Goal: Information Seeking & Learning: Learn about a topic

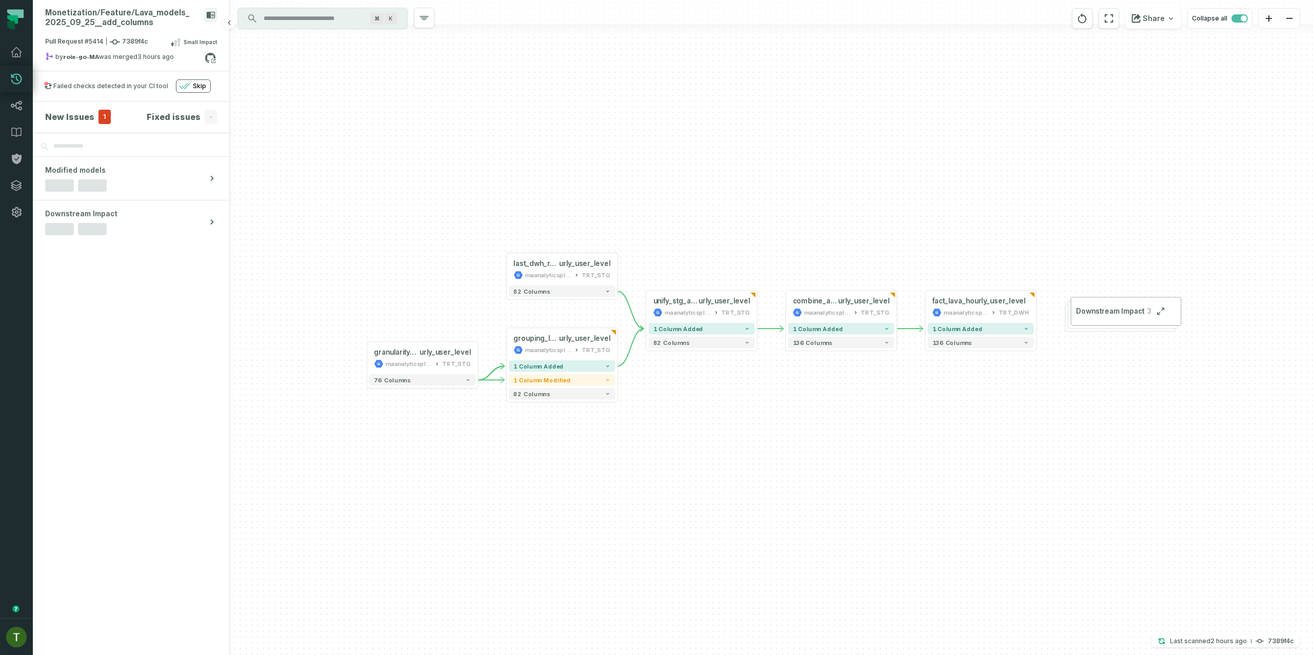
click at [93, 125] on section "New Issues 1 Fixed issues -" at bounding box center [131, 117] width 196 height 31
click at [98, 122] on span "1" at bounding box center [104, 117] width 12 height 14
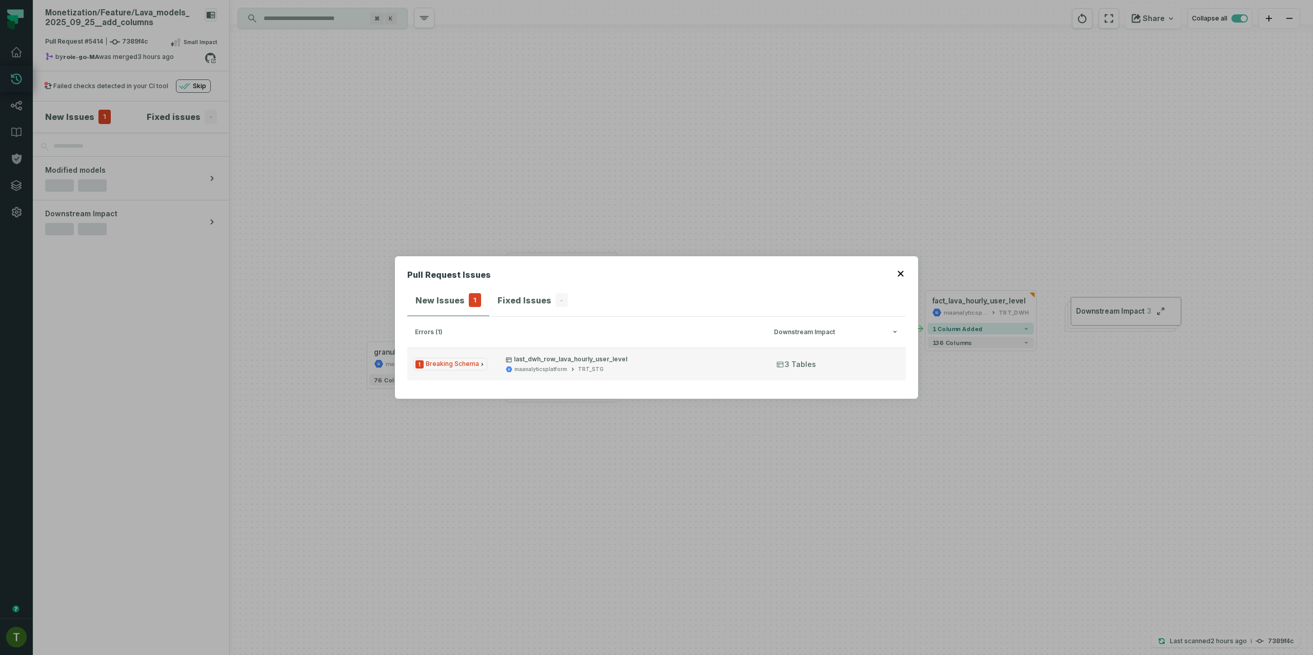
click at [517, 380] on button "1 Breaking Schema last_dwh_row_lava_hourly_user_level maanalyticsplatform TRT_S…" at bounding box center [656, 364] width 498 height 33
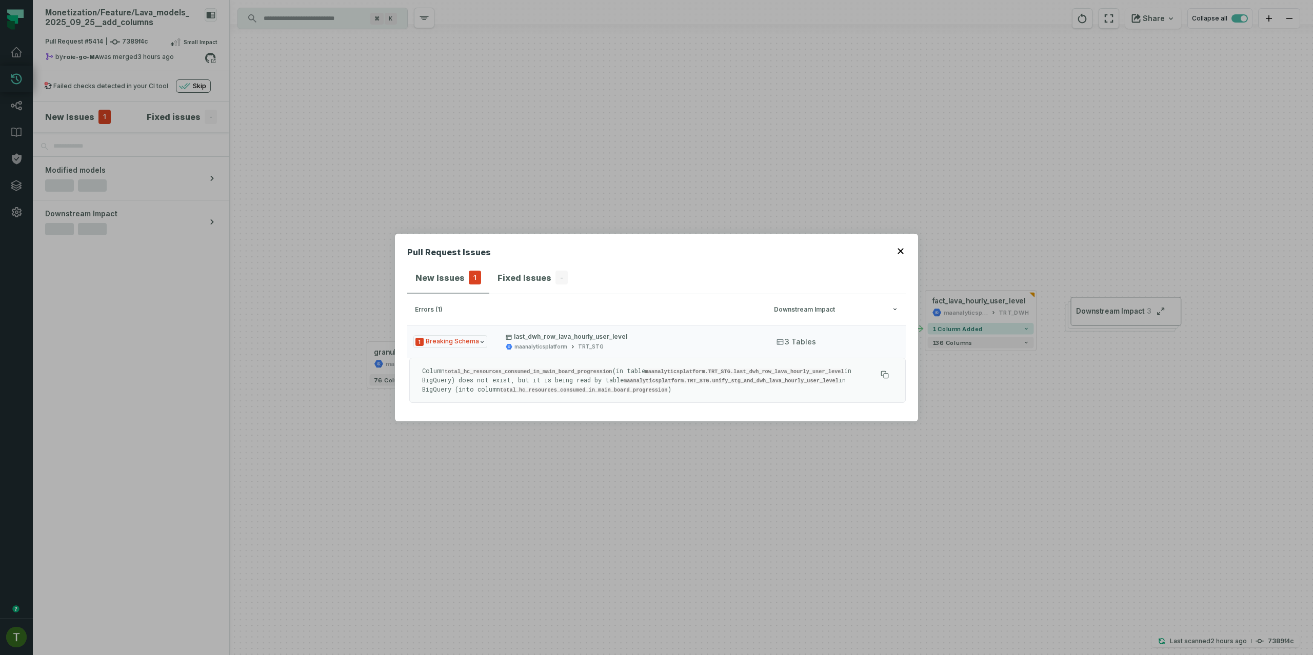
click at [540, 484] on div "Pull Request Issues New Issues 1 Fixed Issues - errors (1) Downstream Impact 1 …" at bounding box center [656, 327] width 1313 height 655
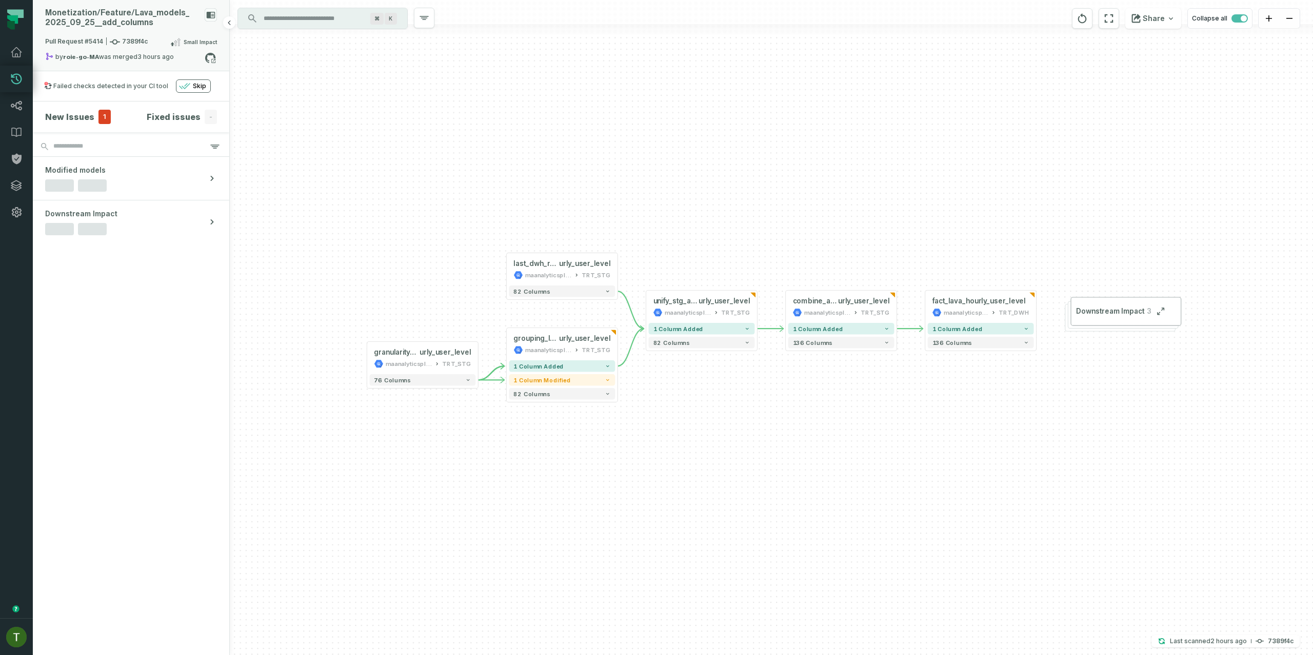
click at [132, 37] on span "Pull Request #5414 7389f4c" at bounding box center [96, 42] width 103 height 10
click at [335, 91] on button "merged (739)" at bounding box center [327, 85] width 65 height 25
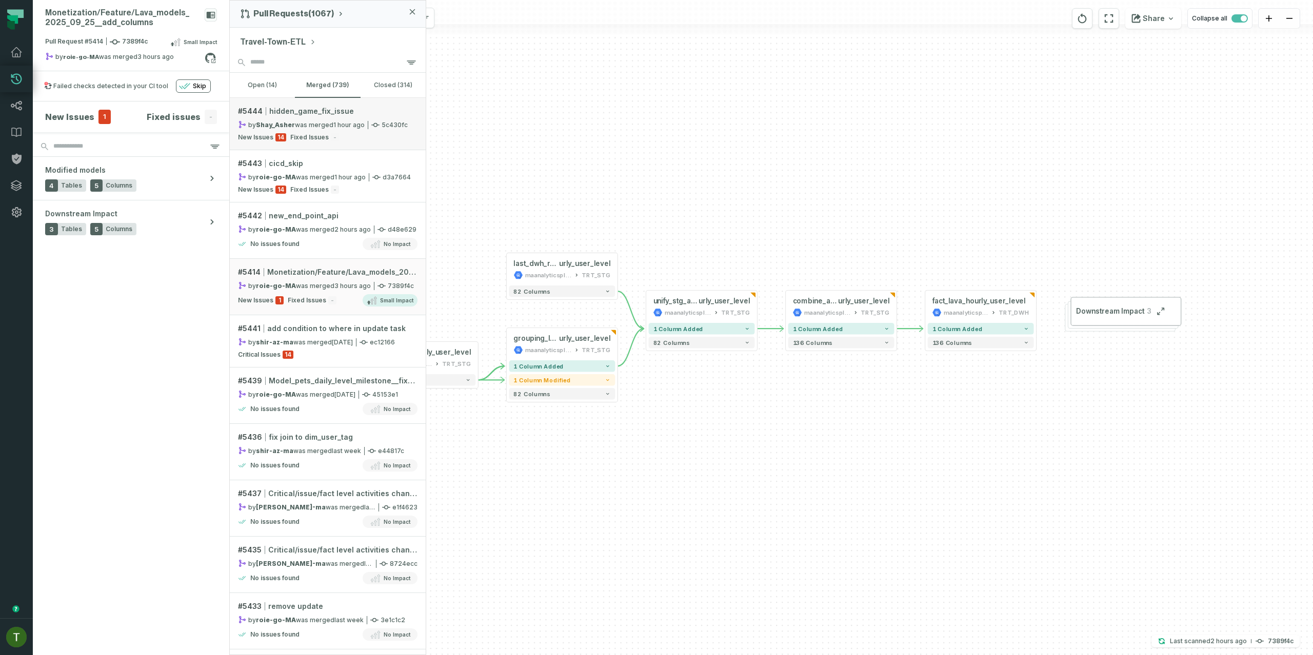
click at [302, 136] on span "Fixed Issues" at bounding box center [309, 137] width 38 height 8
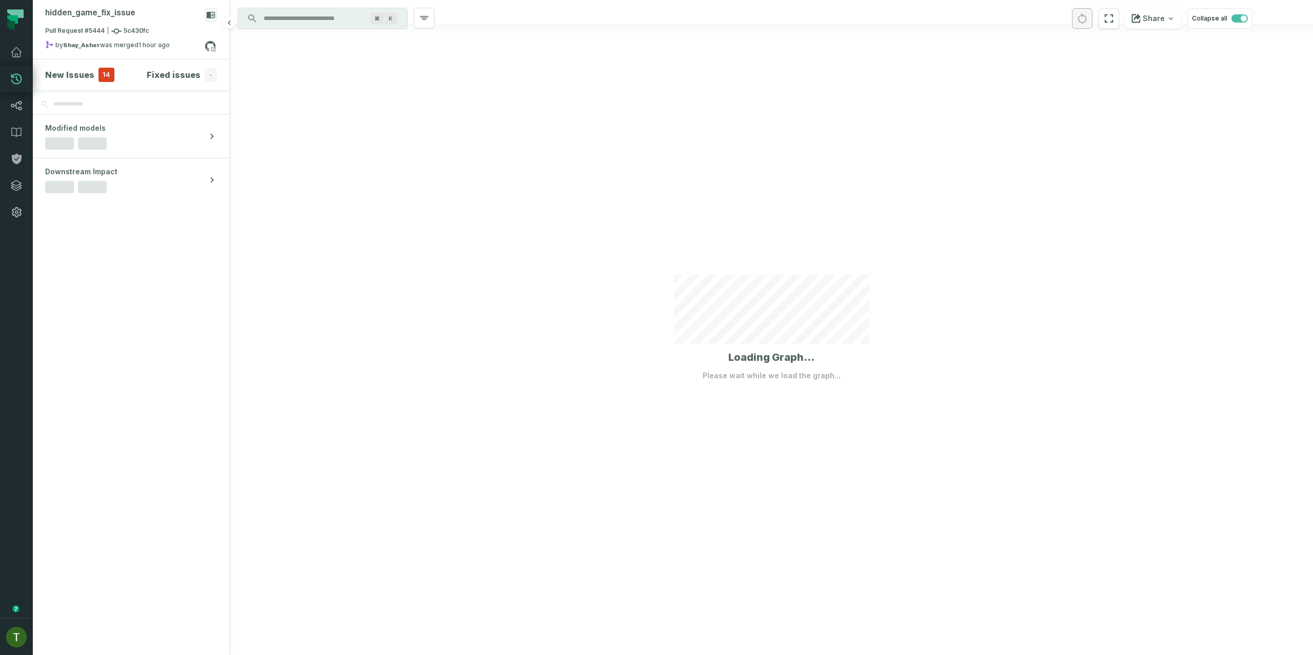
click at [98, 75] on span "14" at bounding box center [106, 75] width 16 height 14
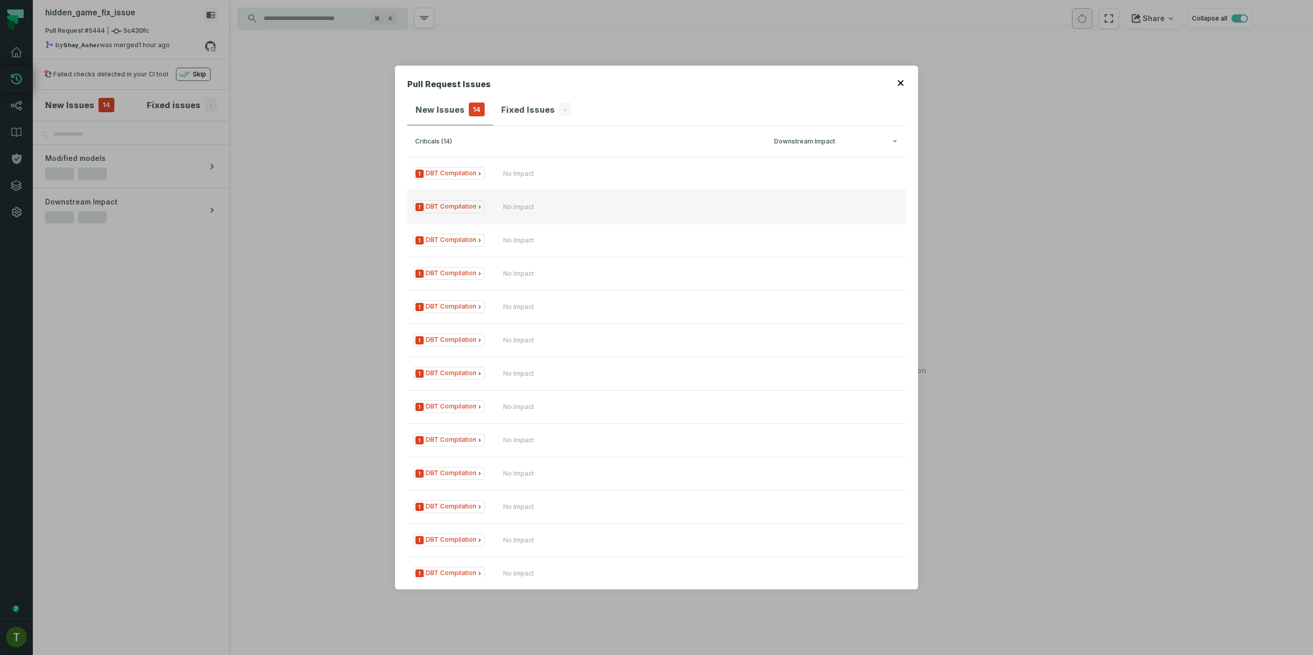
click at [553, 222] on button "1 DBT Compilation No Impact" at bounding box center [656, 206] width 498 height 33
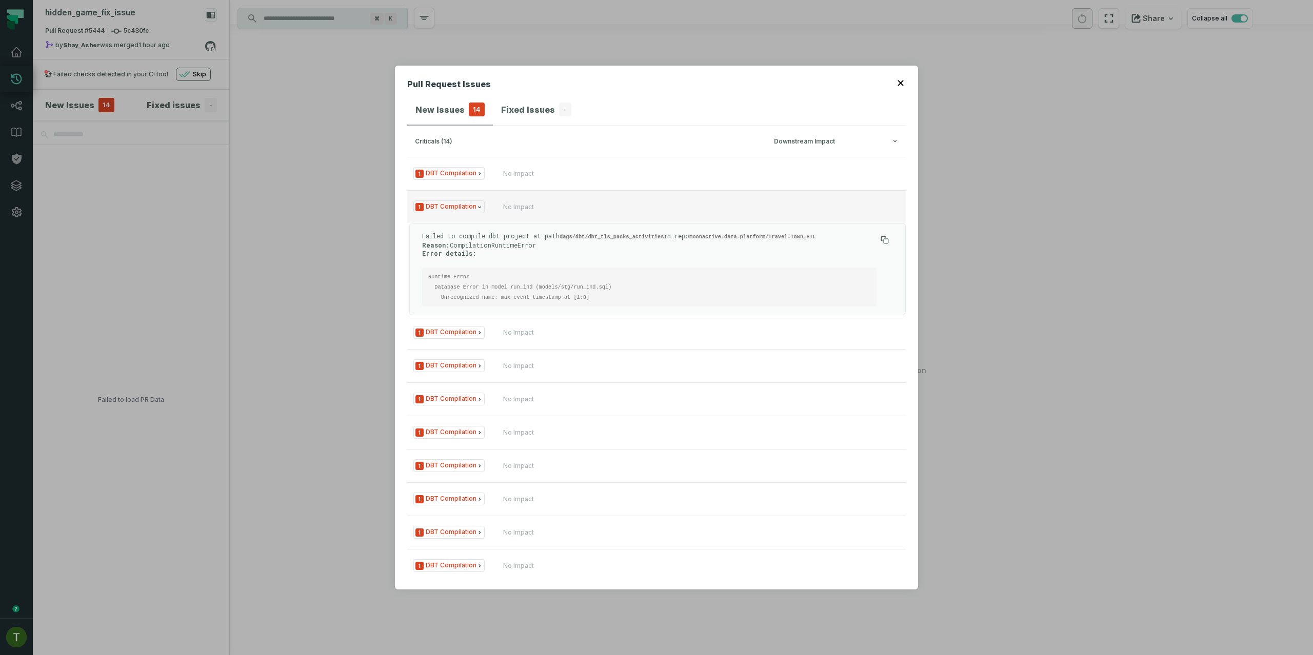
click at [555, 215] on button "1 DBT Compilation No Impact" at bounding box center [656, 206] width 498 height 33
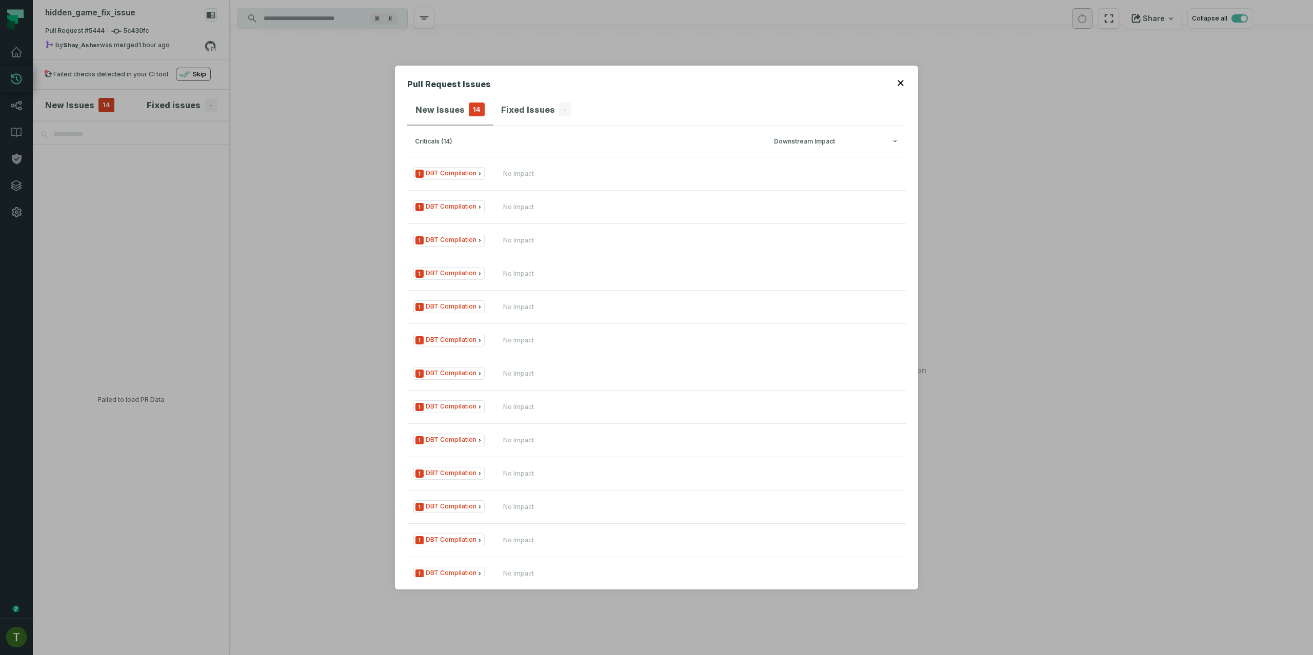
click at [324, 153] on div "Pull Request Issues New Issues 14 Fixed Issues - criticals (14) Downstream Impa…" at bounding box center [656, 327] width 1313 height 655
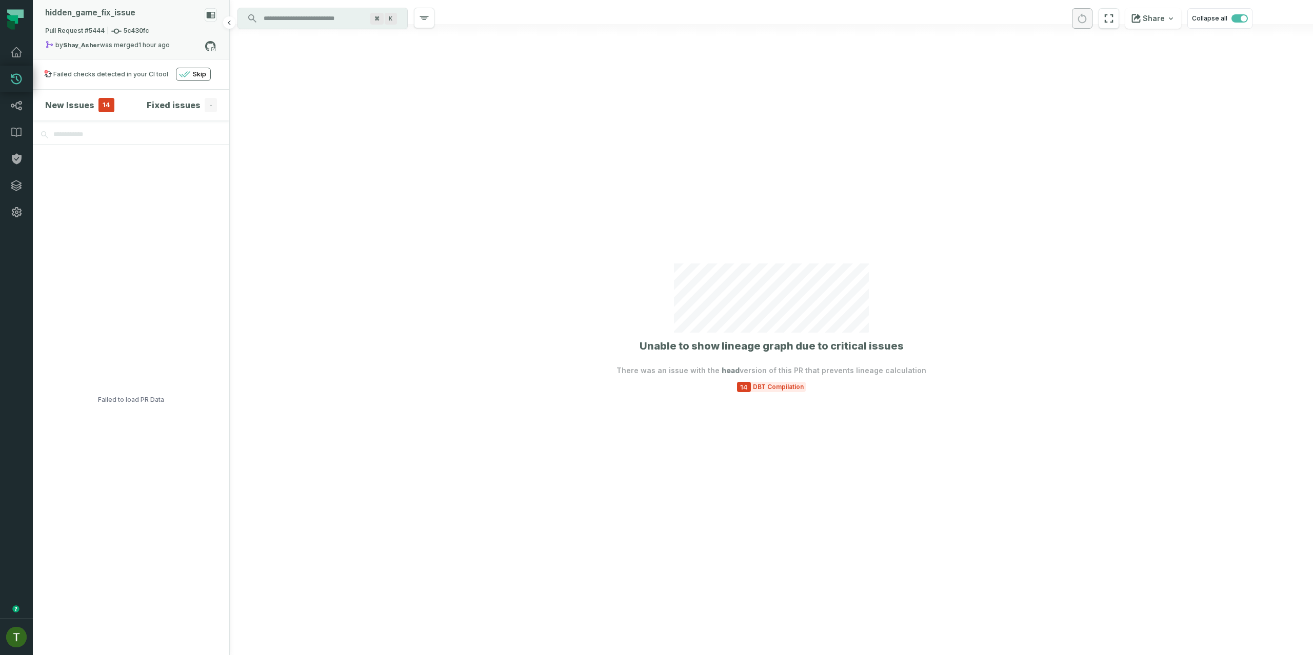
click at [168, 27] on div "Pull Request #5444 5c430fc" at bounding box center [131, 33] width 172 height 14
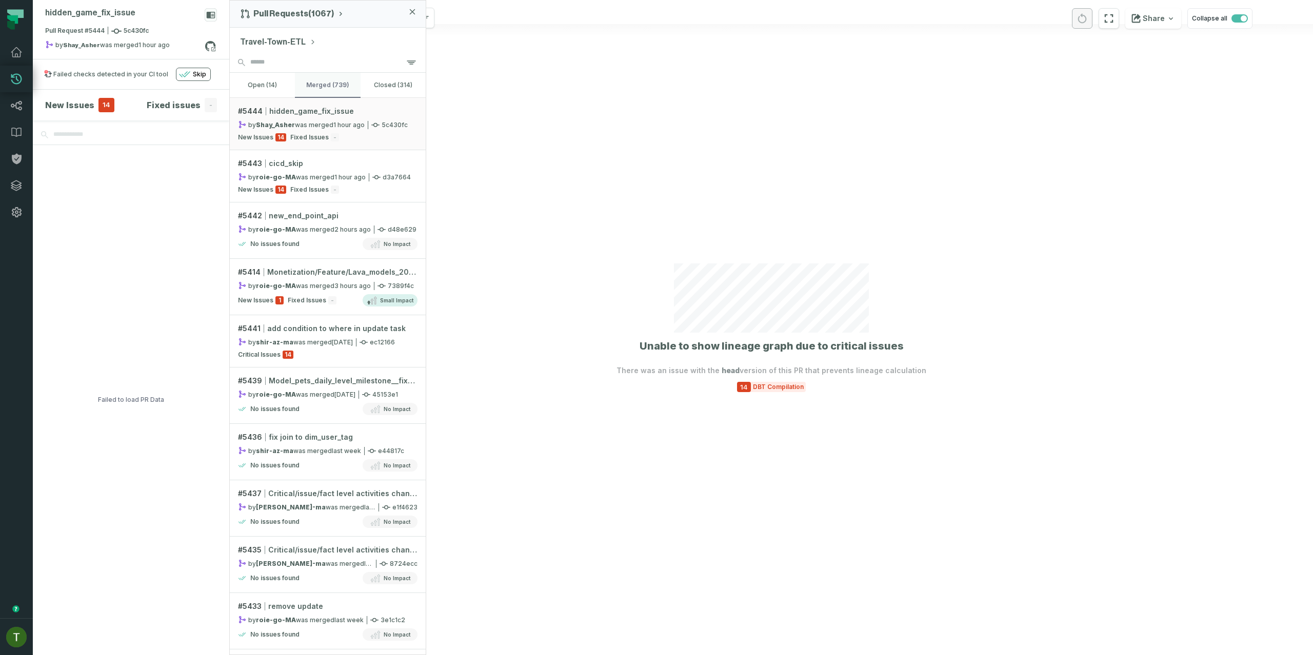
click at [313, 86] on button "merged (739)" at bounding box center [327, 85] width 65 height 25
click at [310, 339] on div "by shir-az-ma was merged 10/8/2025, 2:23:22 PM" at bounding box center [295, 342] width 115 height 9
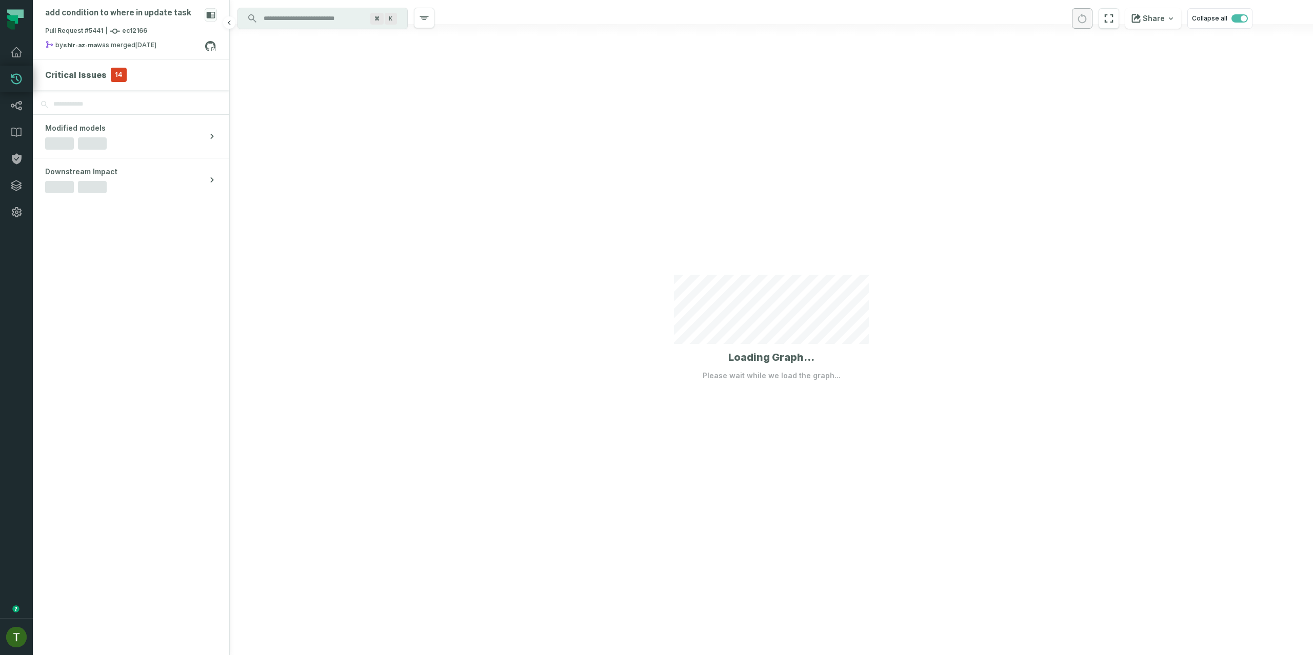
click at [104, 70] on div "Critical Issues 14" at bounding box center [86, 75] width 82 height 14
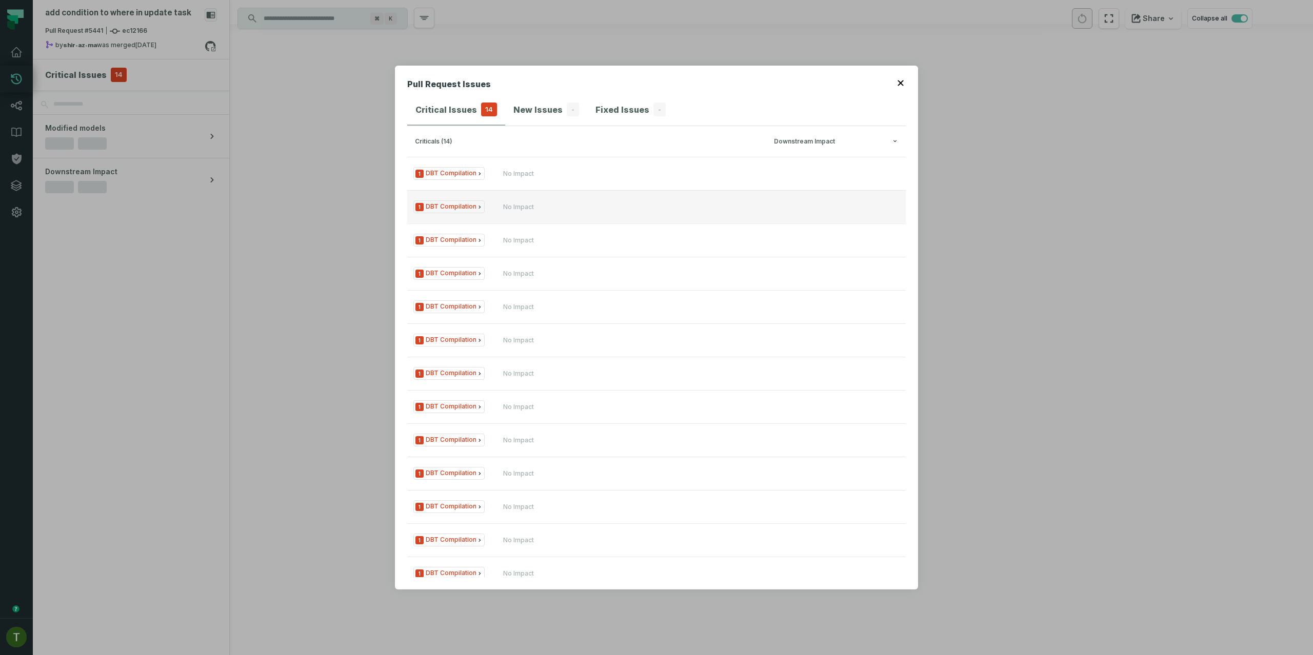
click at [526, 206] on div "No Impact" at bounding box center [518, 207] width 31 height 8
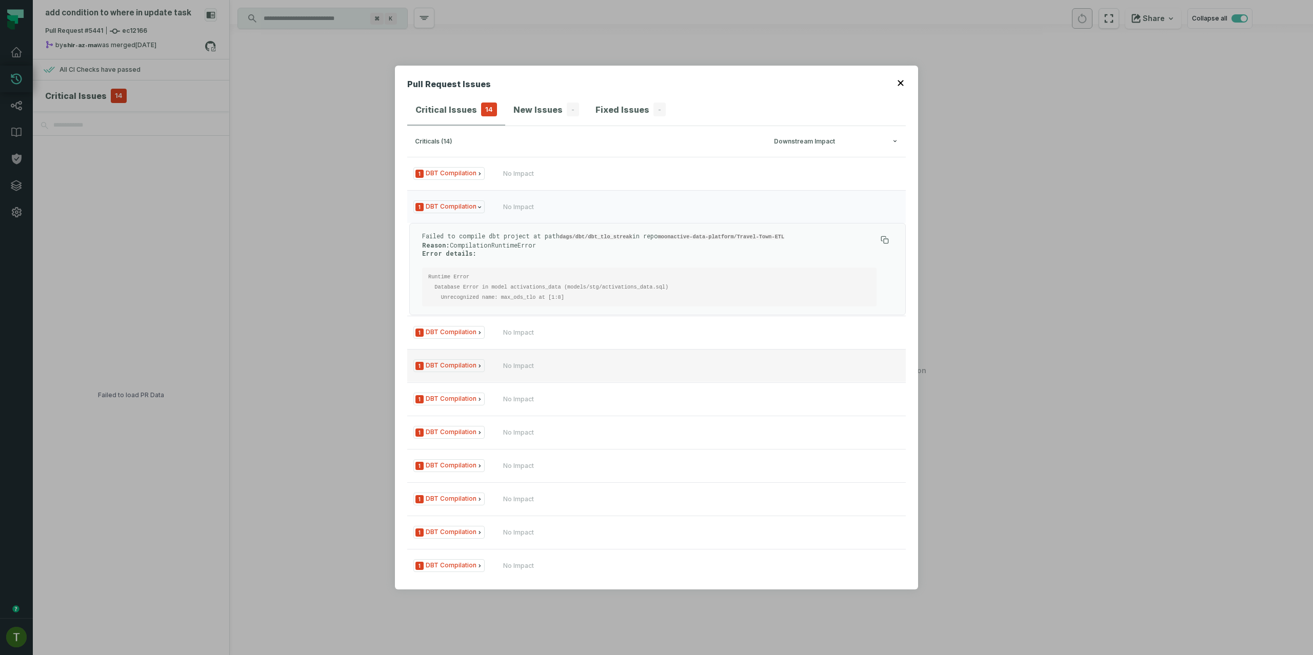
click at [593, 364] on div "No Impact" at bounding box center [564, 366] width 123 height 8
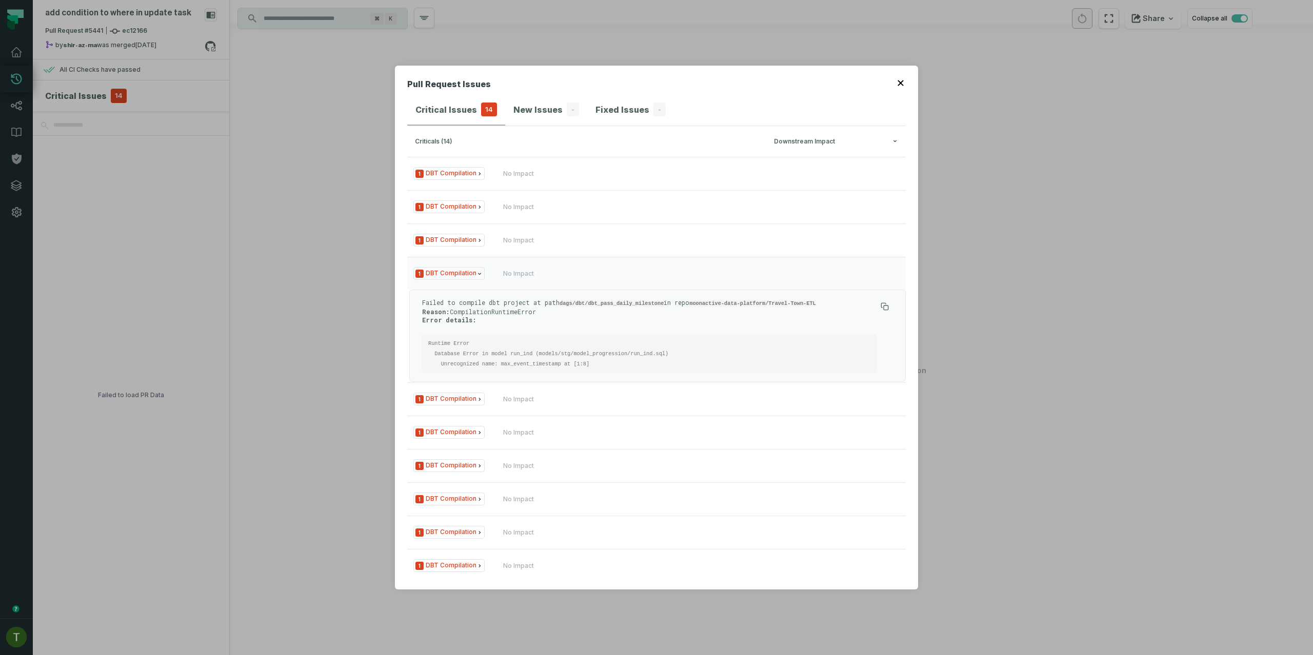
drag, startPoint x: 401, startPoint y: 258, endPoint x: 398, endPoint y: 251, distance: 7.3
click at [401, 258] on div "Pull Request Issues Critical Issues 14 New Issues - Fixed Issues - criticals (1…" at bounding box center [656, 328] width 523 height 524
click at [910, 72] on div "Pull Request Issues Critical Issues 14 New Issues - Fixed Issues - criticals (1…" at bounding box center [656, 328] width 523 height 524
click at [905, 77] on div "Pull Request Issues Critical Issues 14 New Issues - Fixed Issues - criticals (1…" at bounding box center [656, 328] width 523 height 524
click at [901, 81] on button "button" at bounding box center [901, 82] width 8 height 8
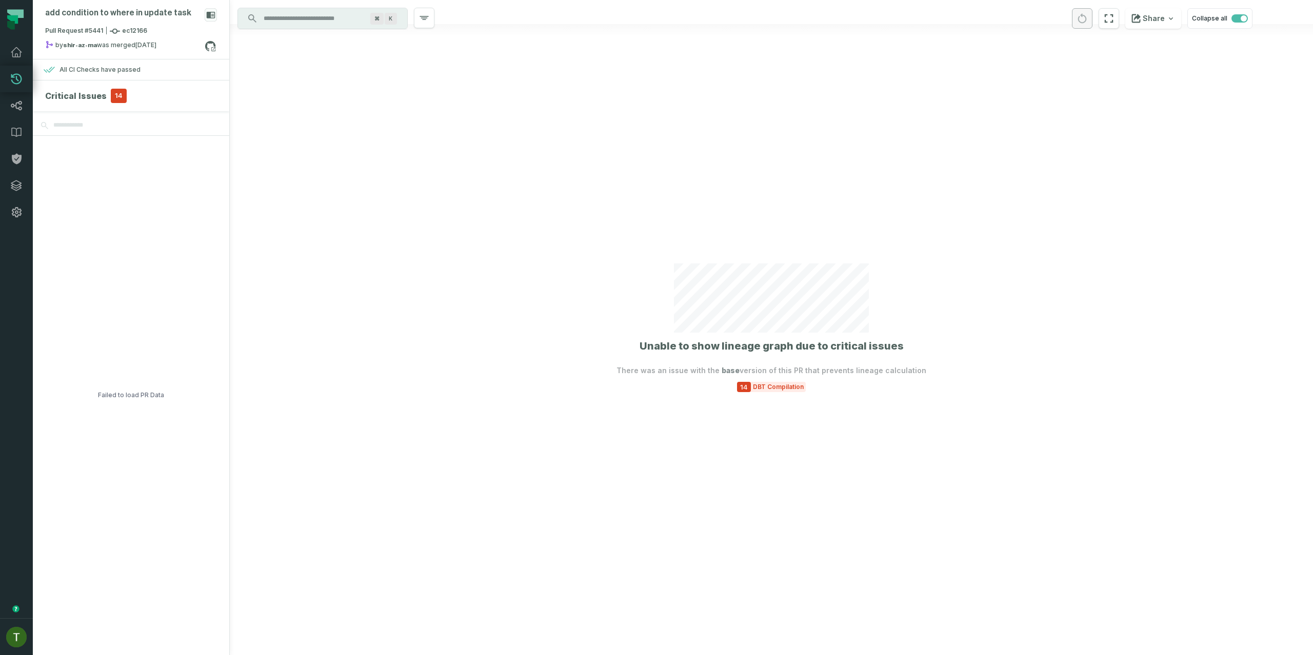
click at [875, 106] on div at bounding box center [771, 327] width 1083 height 655
